Goal: Check status: Check status

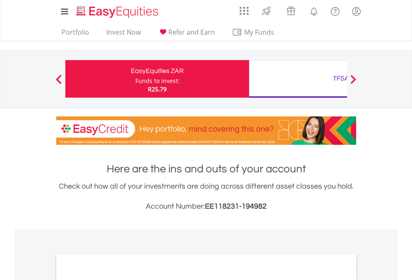
click at [135, 79] on div "Funds to invest:" at bounding box center [157, 81] width 44 height 8
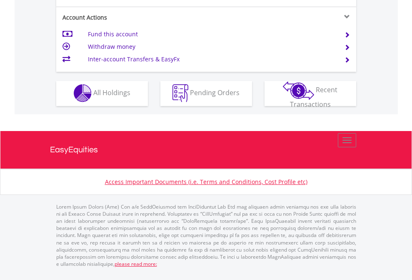
scroll to position [779, 0]
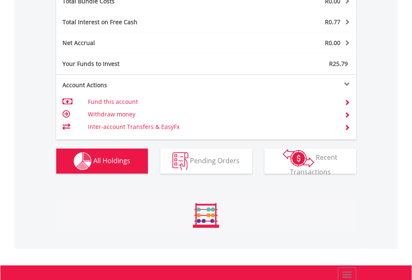
scroll to position [977, 0]
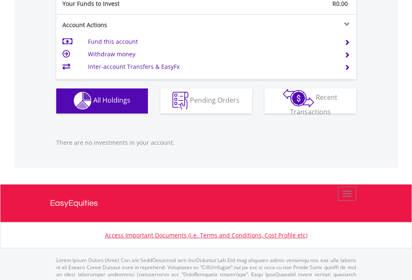
scroll to position [825, 0]
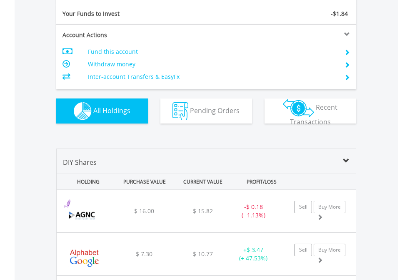
scroll to position [927, 0]
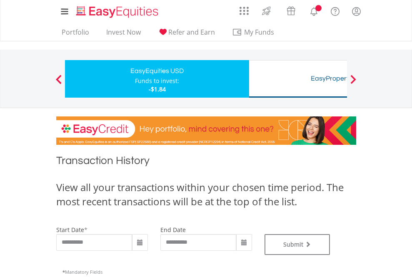
type input "**********"
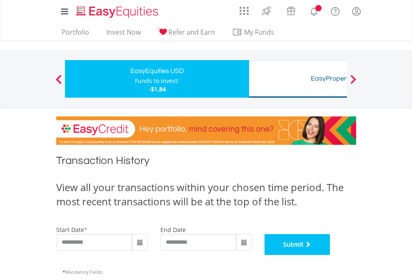
click at [331, 255] on button "Submit" at bounding box center [298, 244] width 66 height 21
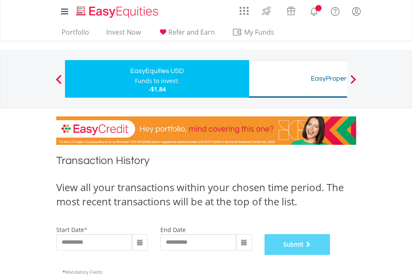
scroll to position [338, 0]
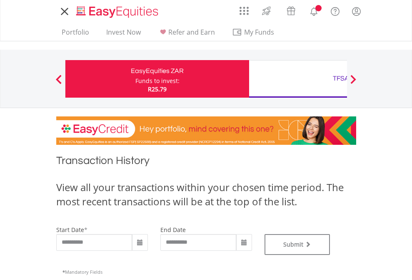
click at [298, 79] on div "TFSA" at bounding box center [341, 79] width 174 height 12
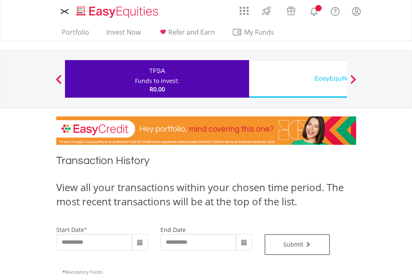
scroll to position [338, 0]
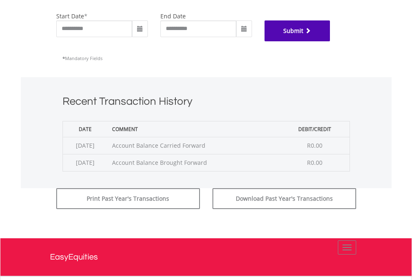
click at [331, 41] on button "Submit" at bounding box center [298, 30] width 66 height 21
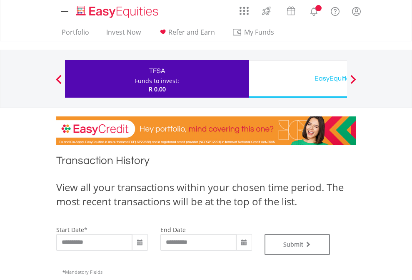
click at [298, 79] on div "EasyEquities USD" at bounding box center [341, 79] width 174 height 12
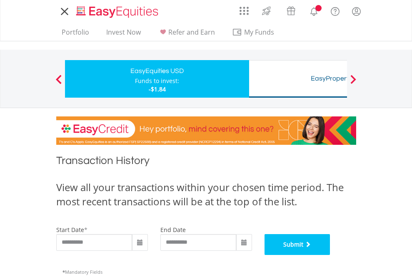
click at [331, 255] on button "Submit" at bounding box center [298, 244] width 66 height 21
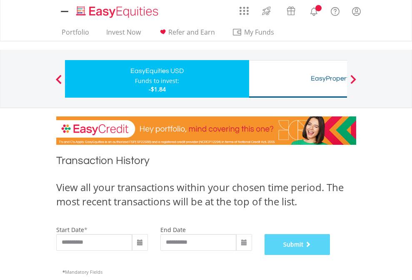
scroll to position [338, 0]
